Goal: Task Accomplishment & Management: Complete application form

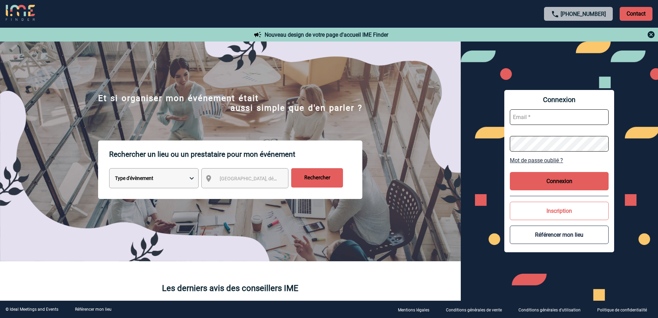
click at [529, 119] on input "text" at bounding box center [559, 117] width 99 height 16
click at [527, 119] on input "text" at bounding box center [559, 117] width 99 height 16
type input "c.lietard@cnr.tm.fr"
click at [568, 178] on button "Connexion" at bounding box center [559, 181] width 99 height 18
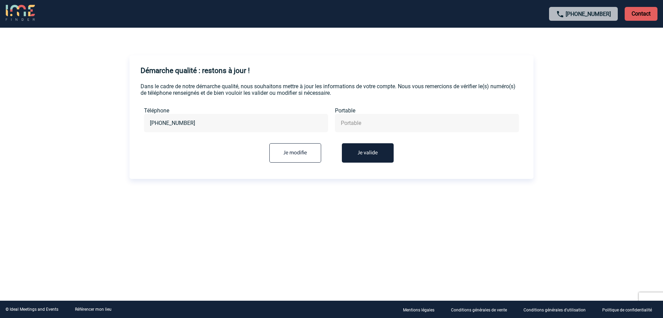
click at [362, 161] on button "Je valide" at bounding box center [368, 152] width 52 height 19
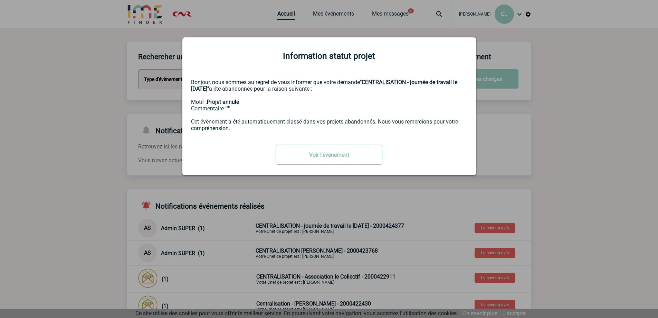
click at [315, 158] on link "Voir l'événement" at bounding box center [329, 154] width 107 height 20
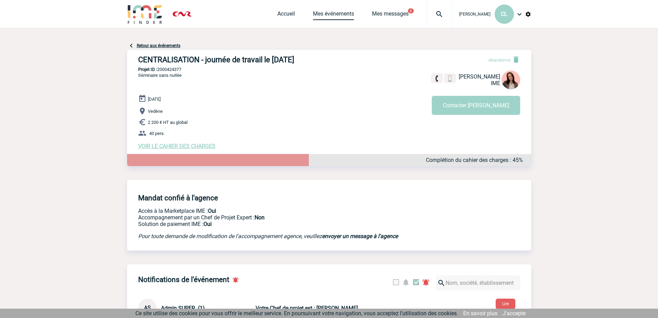
click at [318, 15] on link "Mes événements" at bounding box center [333, 15] width 41 height 10
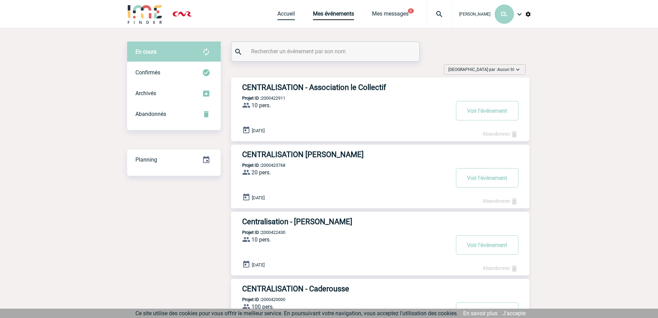
click at [282, 10] on link "Accueil" at bounding box center [286, 15] width 18 height 10
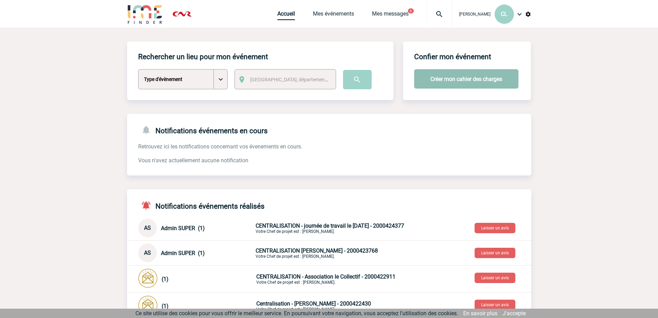
click at [463, 81] on button "Créer mon cahier des charges" at bounding box center [466, 78] width 104 height 19
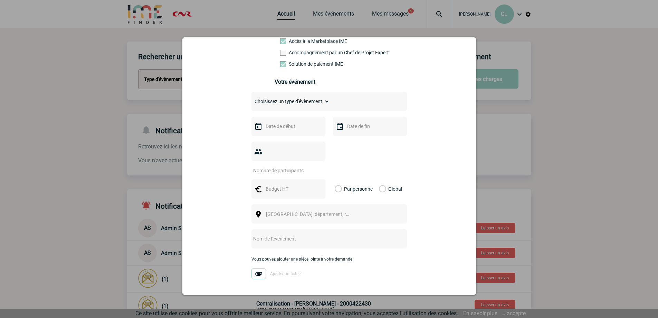
scroll to position [95, 0]
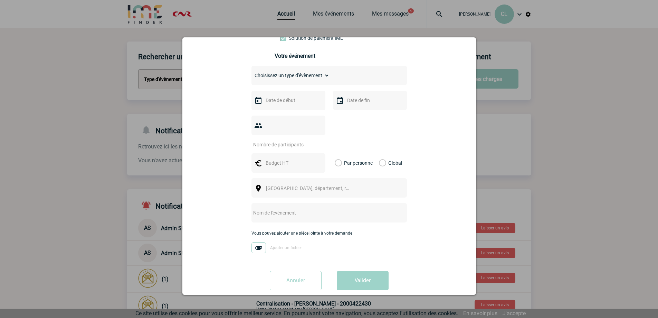
click at [75, 221] on div at bounding box center [329, 159] width 658 height 318
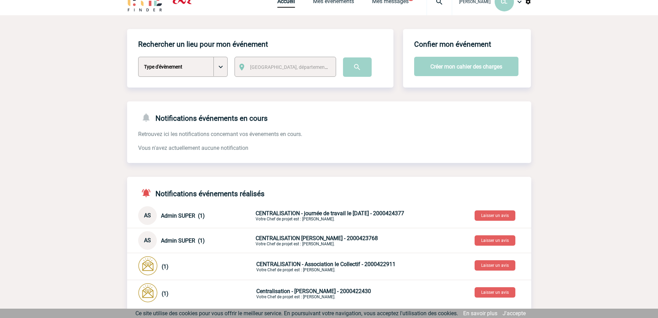
scroll to position [0, 0]
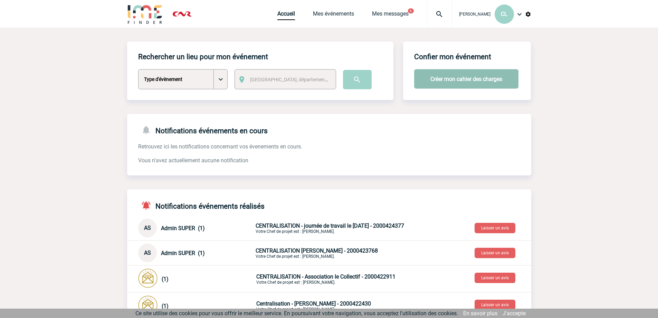
click at [478, 84] on button "Créer mon cahier des charges" at bounding box center [466, 78] width 104 height 19
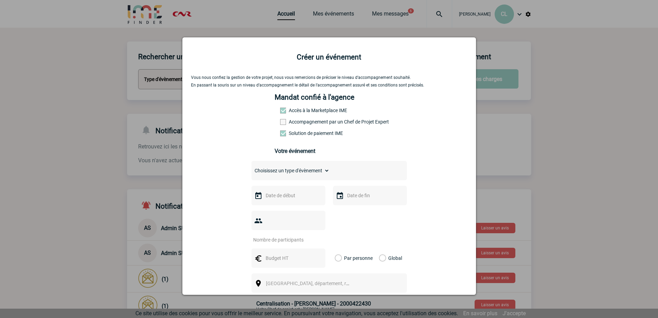
click at [291, 174] on select "Choisissez un type d'évènement Séminaire avec nuitée Séminaire sans nuitée Repa…" at bounding box center [291, 171] width 78 height 10
select select "2"
click at [252, 167] on select "Choisissez un type d'évènement Séminaire avec nuitée Séminaire sans nuitée Repa…" at bounding box center [291, 171] width 78 height 10
click at [278, 199] on input "text" at bounding box center [288, 195] width 48 height 9
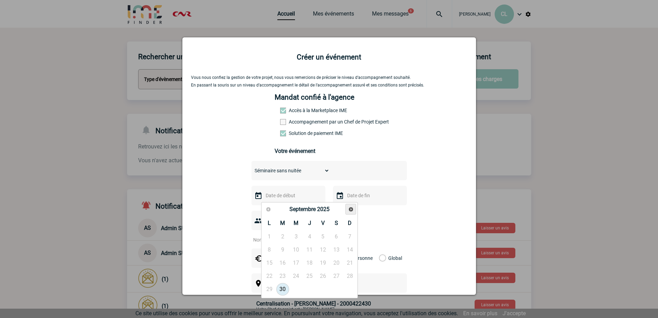
click at [350, 211] on span "Suivant" at bounding box center [351, 209] width 6 height 6
click at [297, 288] on link "28" at bounding box center [296, 289] width 13 height 12
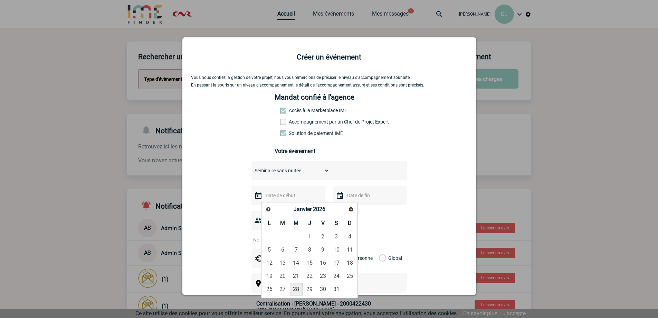
type input "28-01-2026"
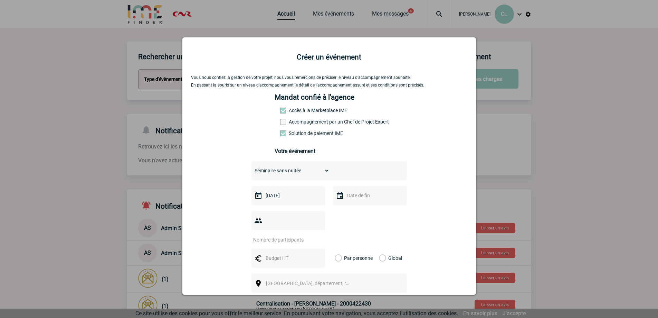
click at [348, 199] on input "text" at bounding box center [370, 195] width 48 height 9
click at [391, 289] on link "29" at bounding box center [391, 289] width 13 height 12
type input "29-01-2026"
click at [290, 235] on input "number" at bounding box center [284, 239] width 65 height 9
type input "250"
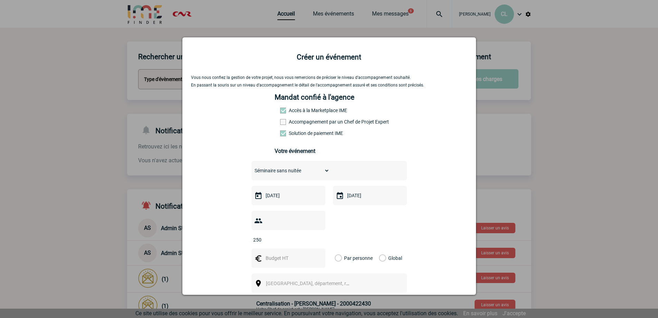
click at [287, 253] on input "text" at bounding box center [288, 257] width 48 height 9
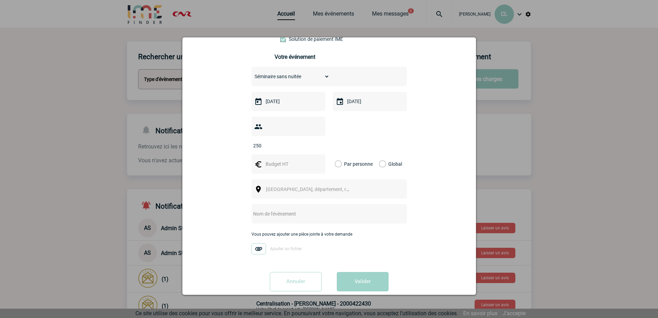
scroll to position [95, 0]
click at [263, 183] on span "Ville, département, région..." at bounding box center [310, 188] width 95 height 10
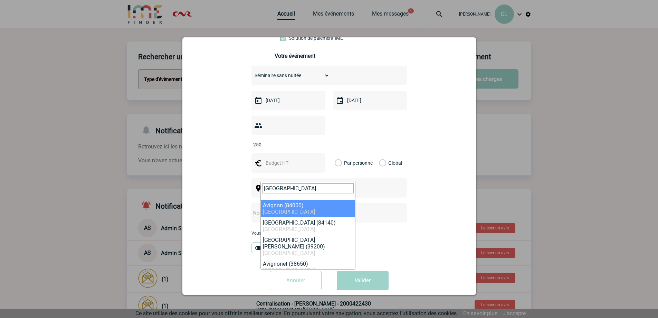
type input "avignon"
select select "7504"
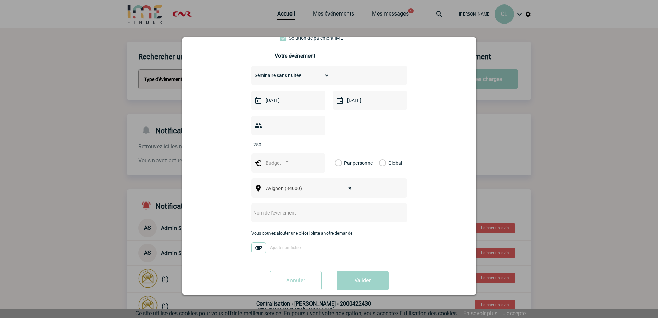
click at [283, 208] on input "text" at bounding box center [320, 212] width 137 height 9
type input "Voeux Délégation Territoriale Rhône Aval"
click at [255, 242] on img at bounding box center [259, 247] width 15 height 11
click at [0, 0] on input "Ajouter un fichier" at bounding box center [0, 0] width 0 height 0
click at [277, 271] on input "Annuler" at bounding box center [296, 280] width 52 height 19
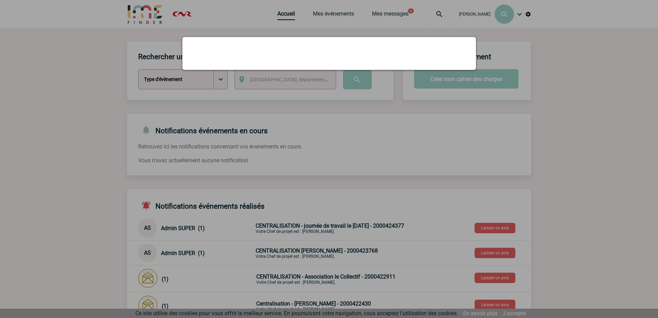
scroll to position [0, 0]
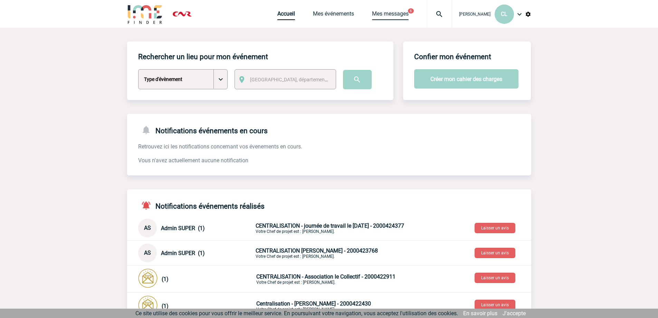
click at [404, 11] on link "Mes messages" at bounding box center [390, 15] width 37 height 10
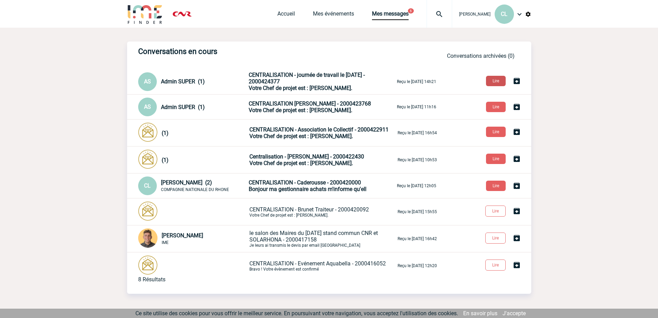
click at [500, 83] on button "Lire" at bounding box center [496, 81] width 20 height 10
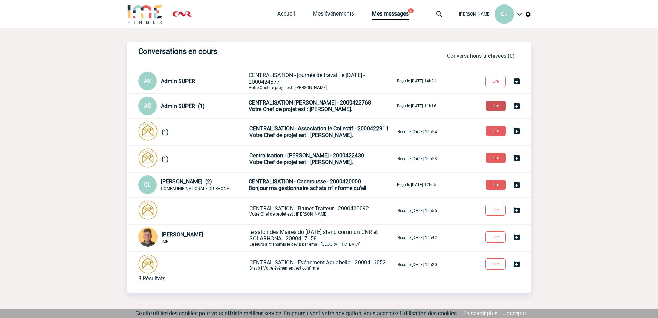
click at [495, 108] on button "Lire" at bounding box center [496, 106] width 20 height 10
click at [499, 137] on div "(1) CENTRALISATION - Association le Collectif - 2000422911 Votre Chef de projet…" at bounding box center [329, 131] width 404 height 21
click at [484, 130] on link "Lire" at bounding box center [497, 130] width 32 height 7
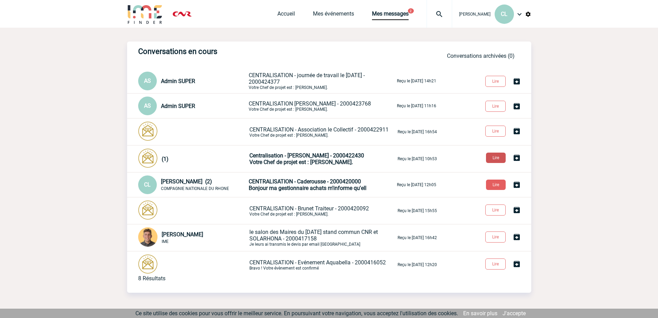
click at [495, 157] on button "Lire" at bounding box center [496, 157] width 20 height 10
click at [495, 186] on button "Lire" at bounding box center [496, 184] width 20 height 10
